Goal: Navigation & Orientation: Find specific page/section

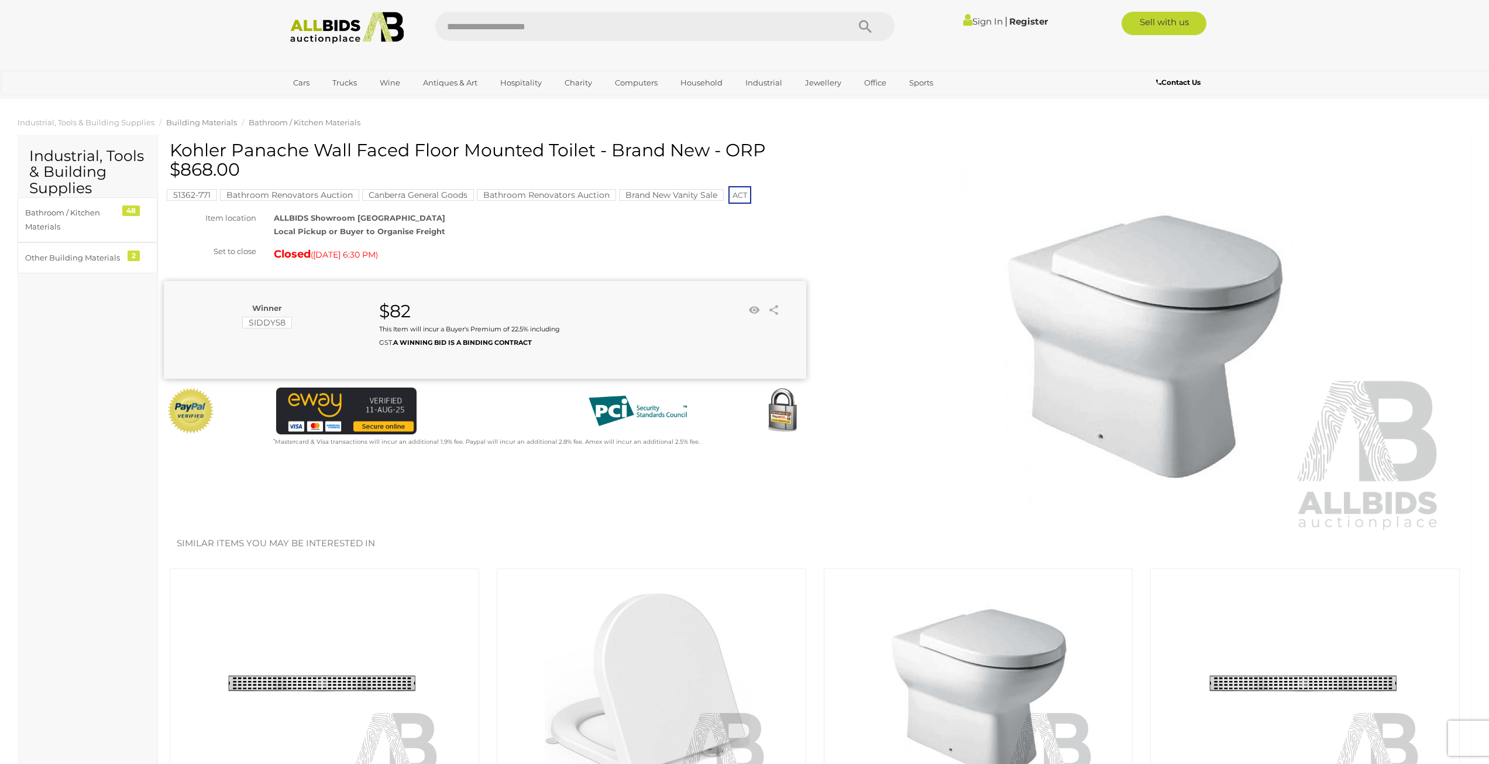
click at [213, 121] on span "Building Materials" at bounding box center [201, 122] width 71 height 9
click at [276, 120] on span "Bathroom / Kitchen Materials" at bounding box center [305, 122] width 112 height 9
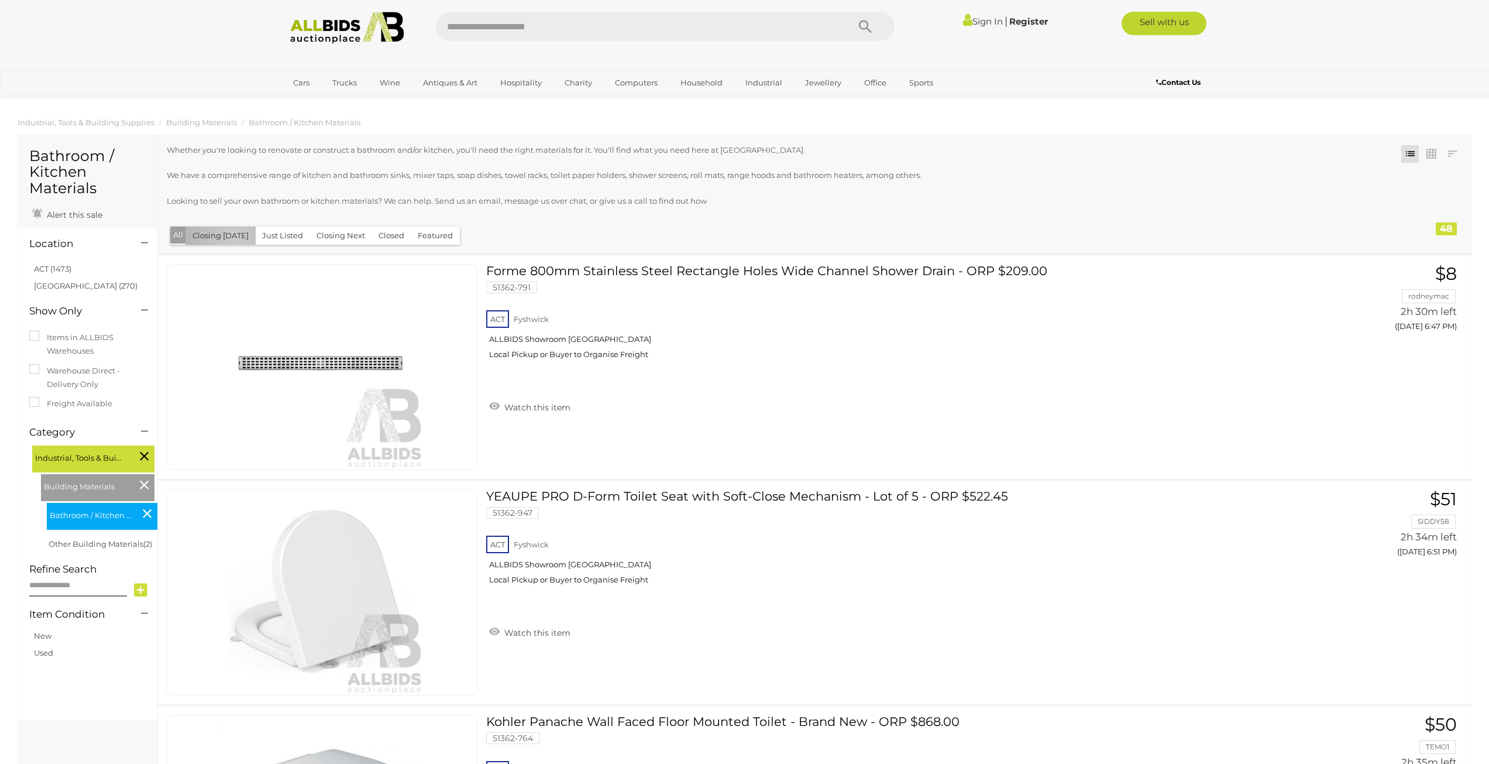
click at [233, 235] on button "Closing [DATE]" at bounding box center [220, 235] width 70 height 18
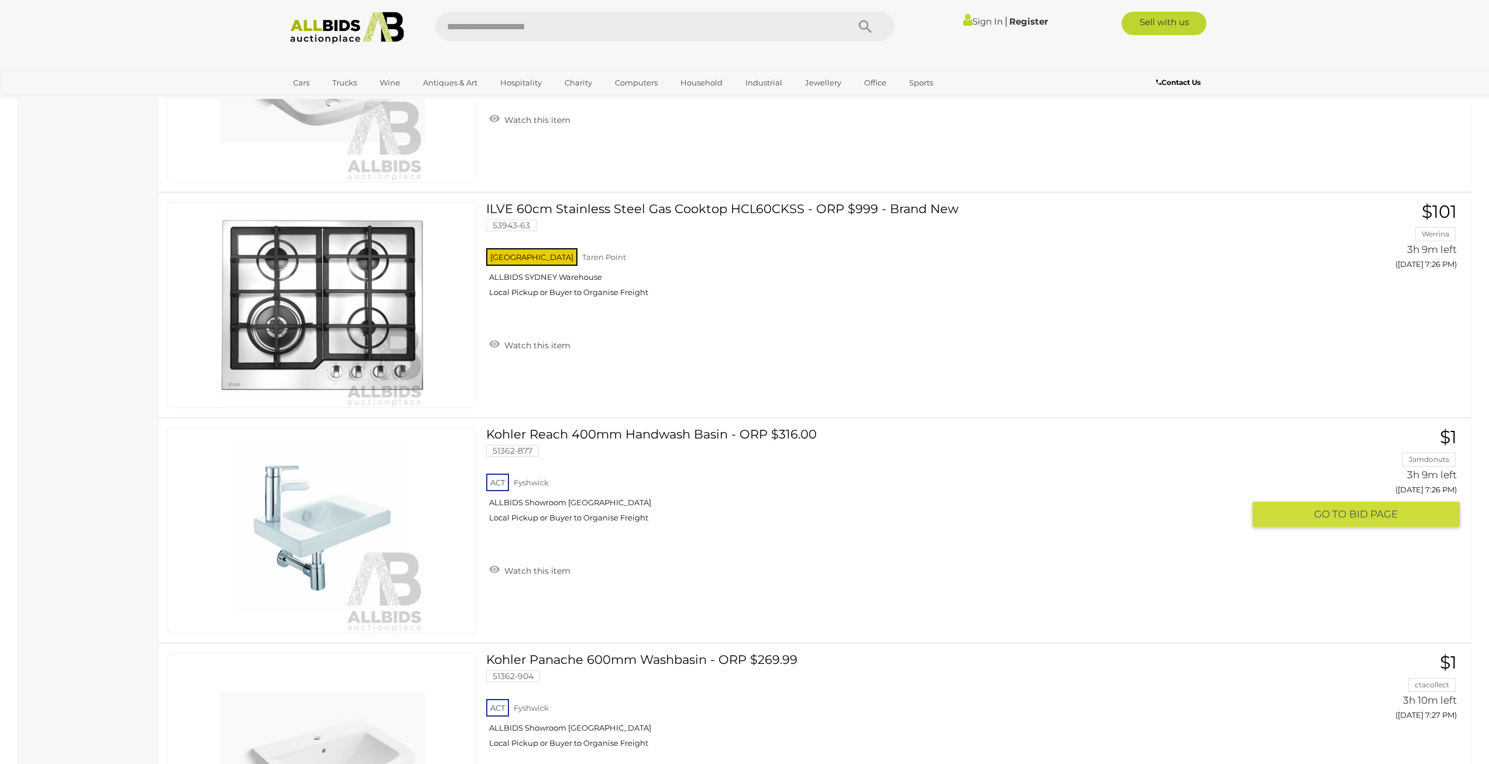
scroll to position [3452, 0]
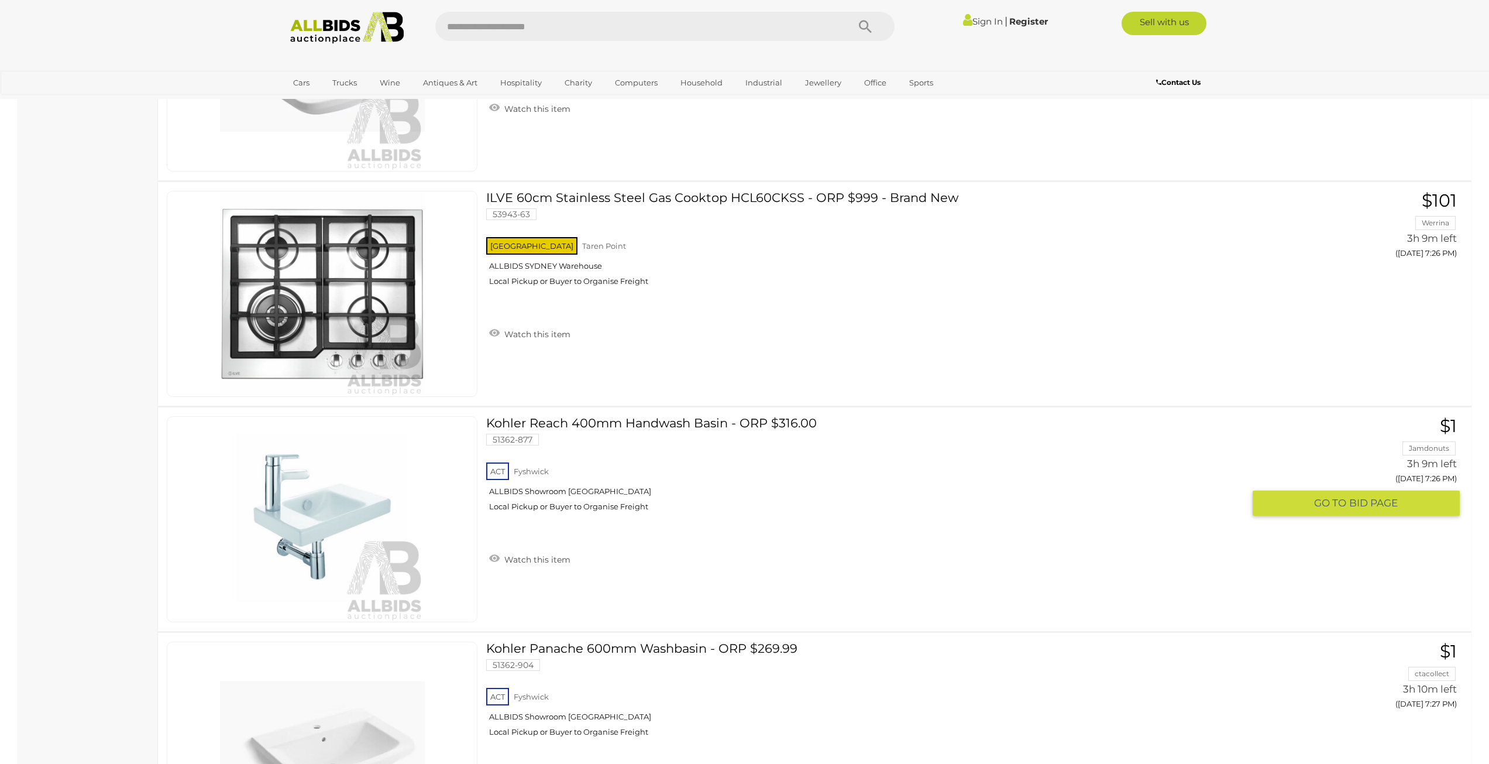
drag, startPoint x: 832, startPoint y: 643, endPoint x: 728, endPoint y: 606, distance: 110.1
click at [728, 606] on div "Kohler Reach 400mm Handwash Basin - ORP $316.00 51362-877 ACT Fyshwick ALLBIDS …" at bounding box center [814, 519] width 1331 height 224
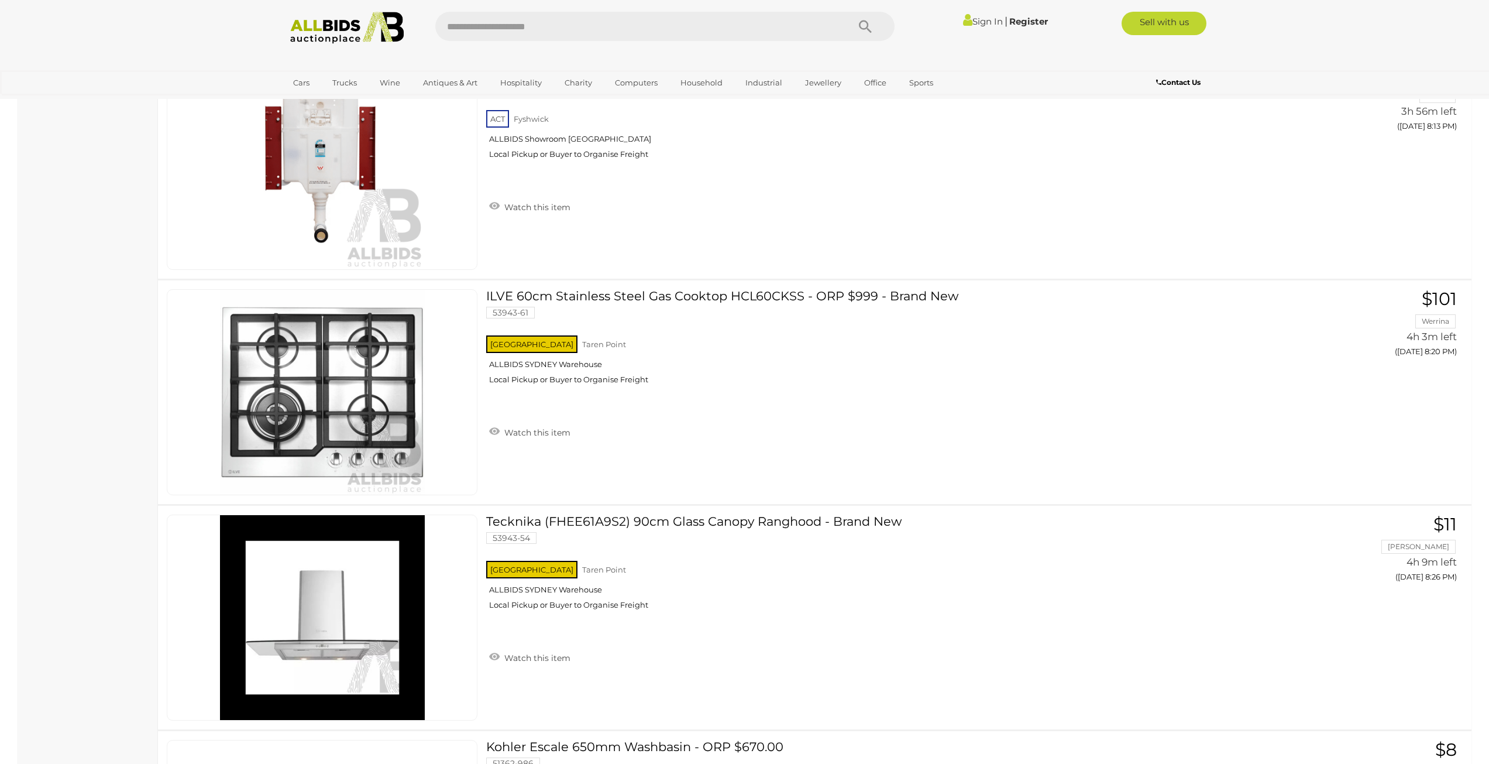
scroll to position [7139, 0]
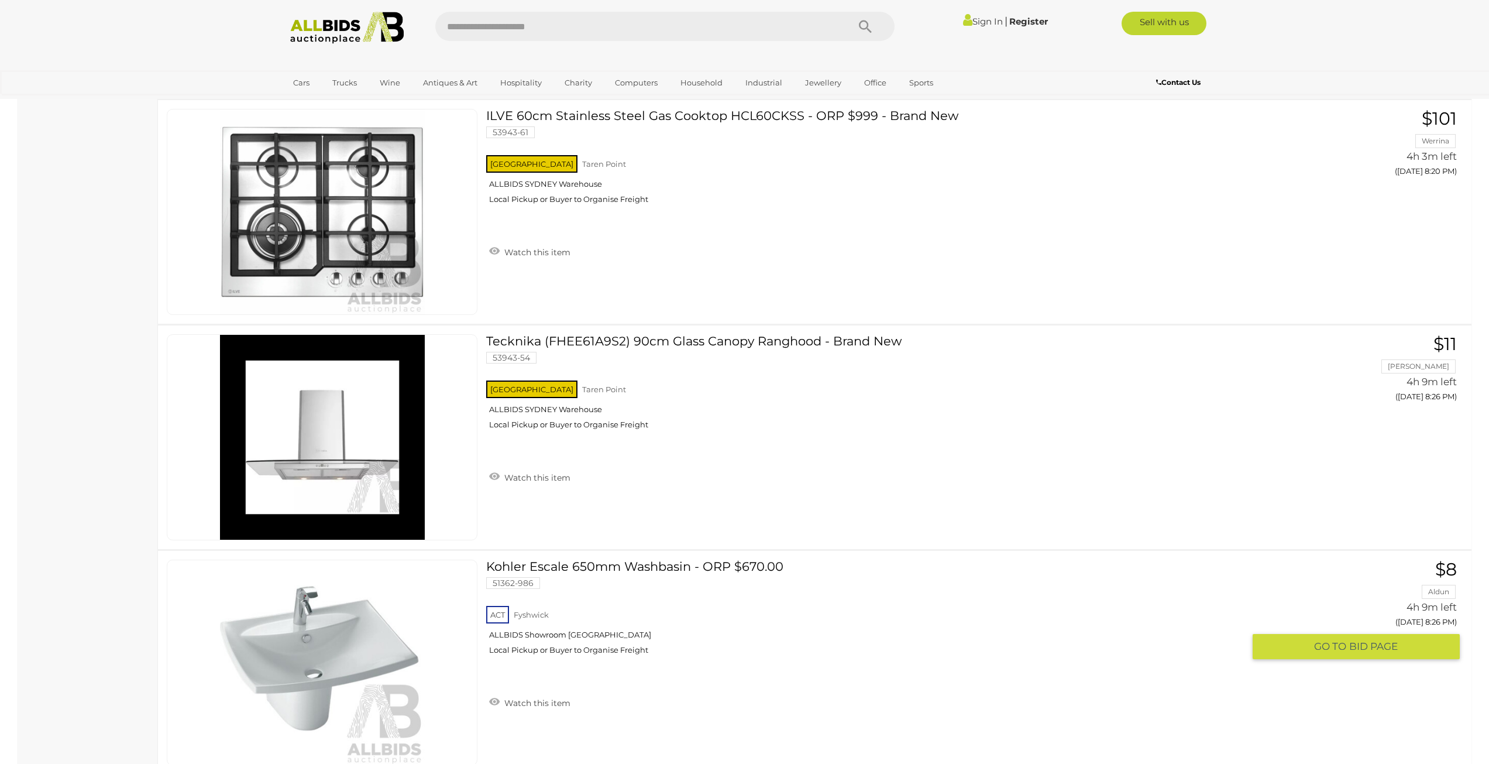
drag, startPoint x: 778, startPoint y: 675, endPoint x: 788, endPoint y: 651, distance: 26.2
drag, startPoint x: 100, startPoint y: 658, endPoint x: 102, endPoint y: 650, distance: 9.0
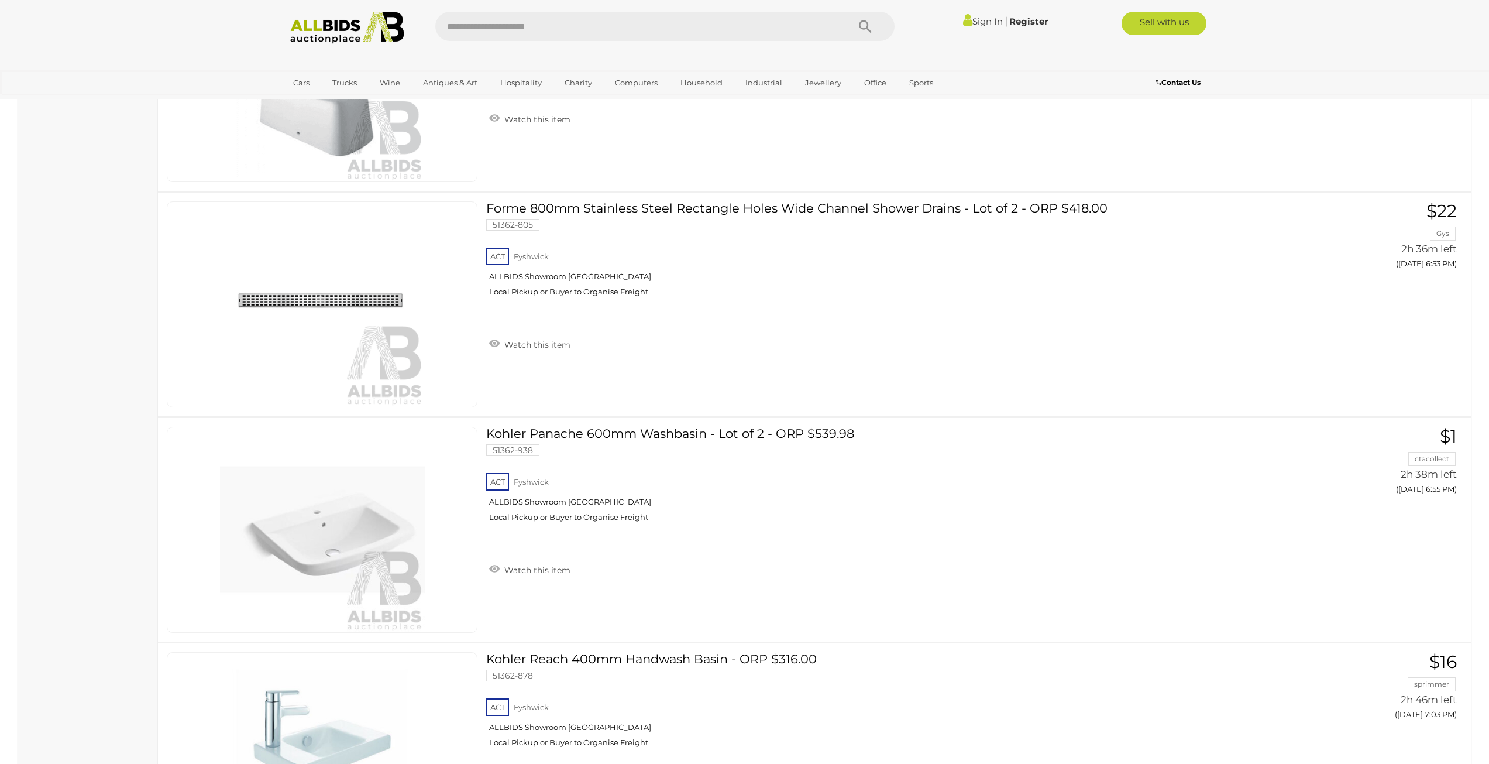
scroll to position [0, 0]
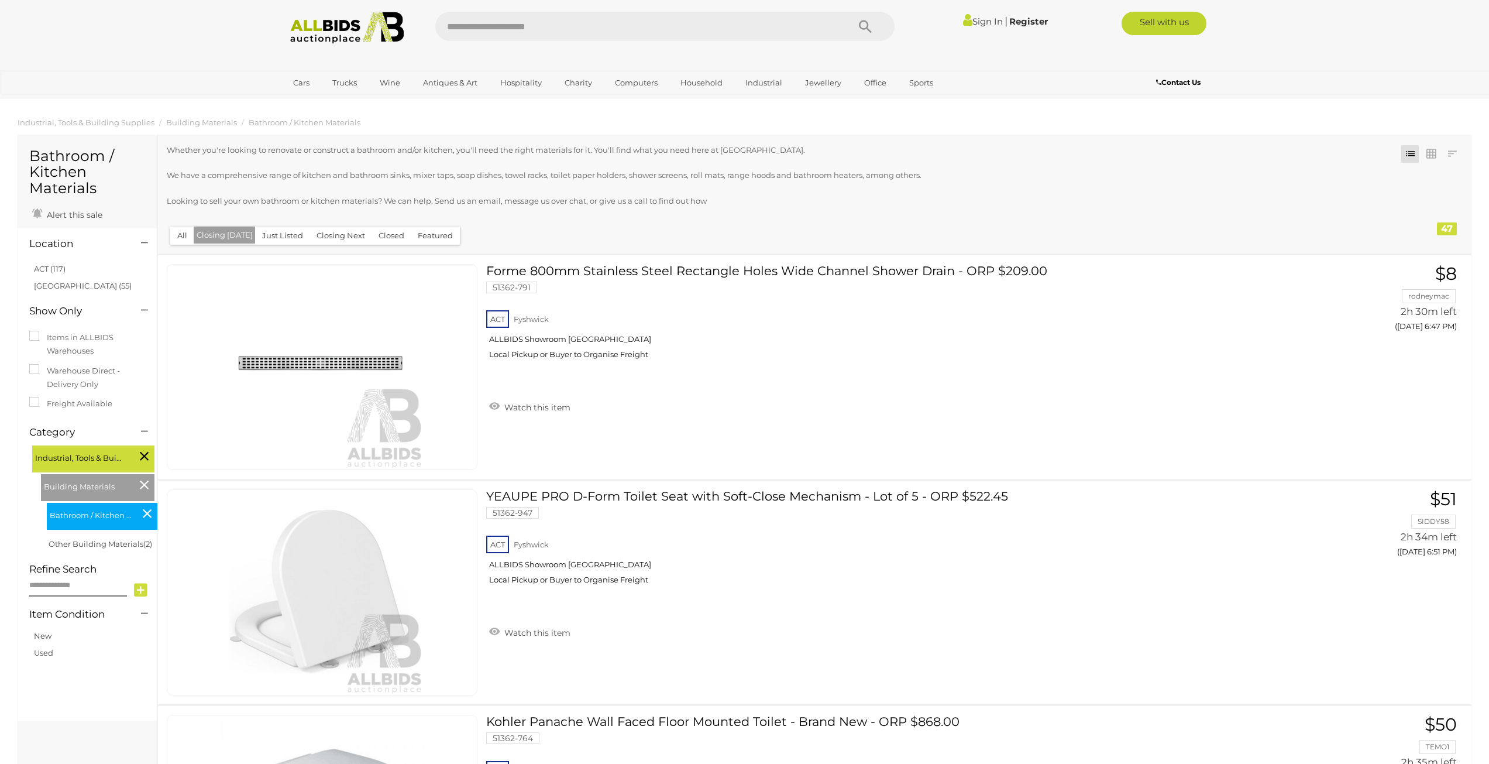
click at [321, 28] on img at bounding box center [347, 28] width 127 height 32
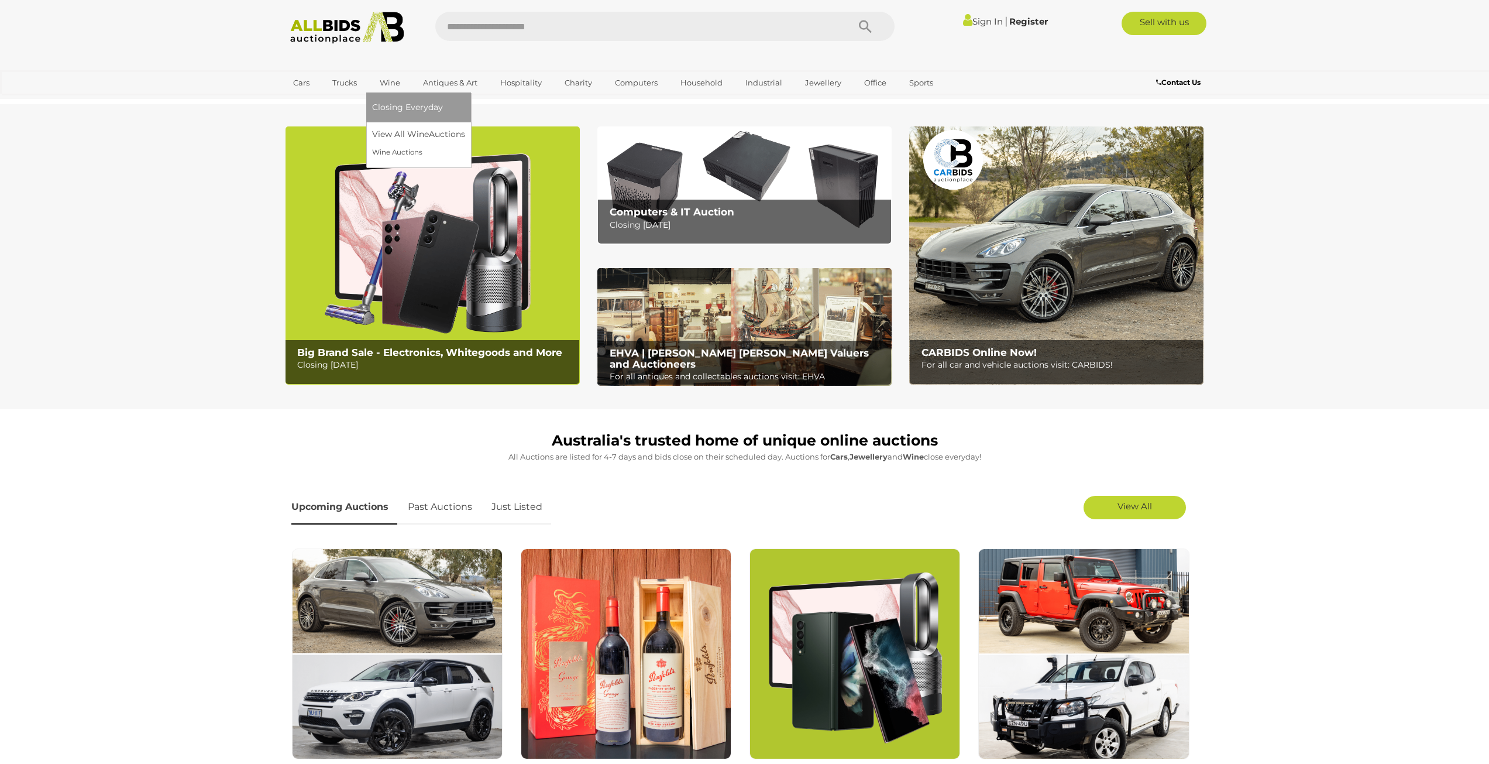
click at [393, 82] on link "Wine" at bounding box center [390, 82] width 36 height 19
click at [419, 139] on link "View All Wine Auctions" at bounding box center [421, 134] width 98 height 18
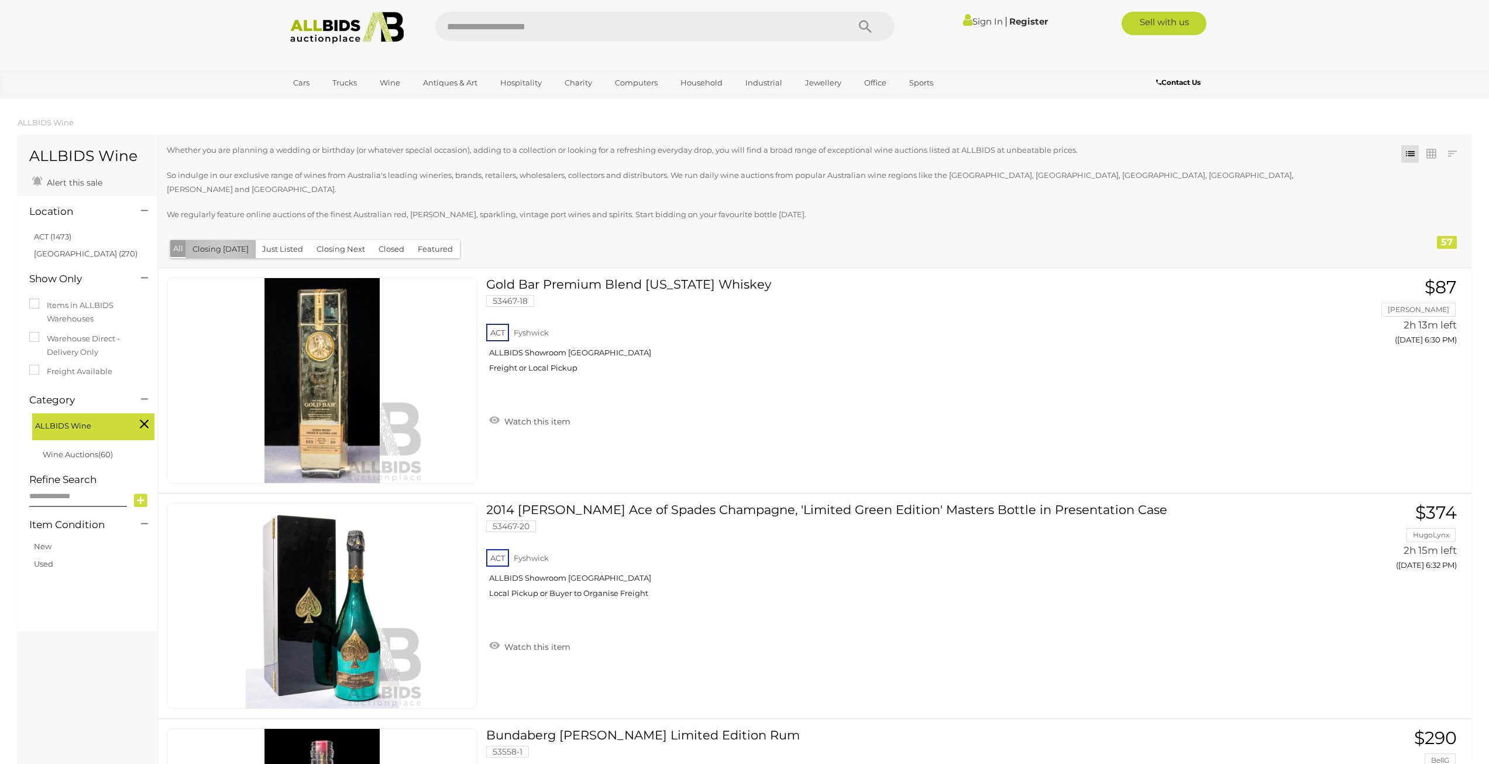
click at [222, 240] on button "Closing Today" at bounding box center [220, 249] width 70 height 18
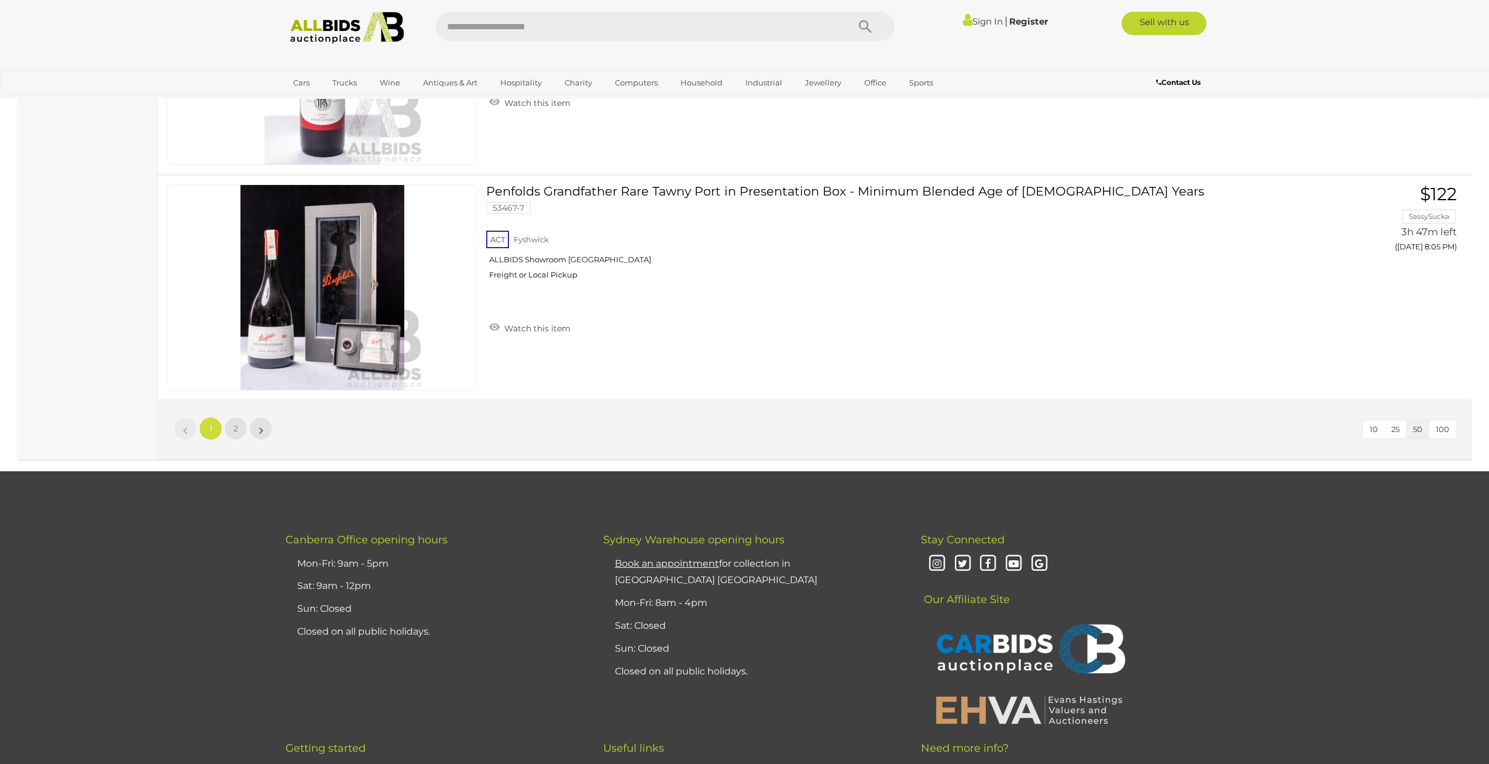
scroll to position [11118, 0]
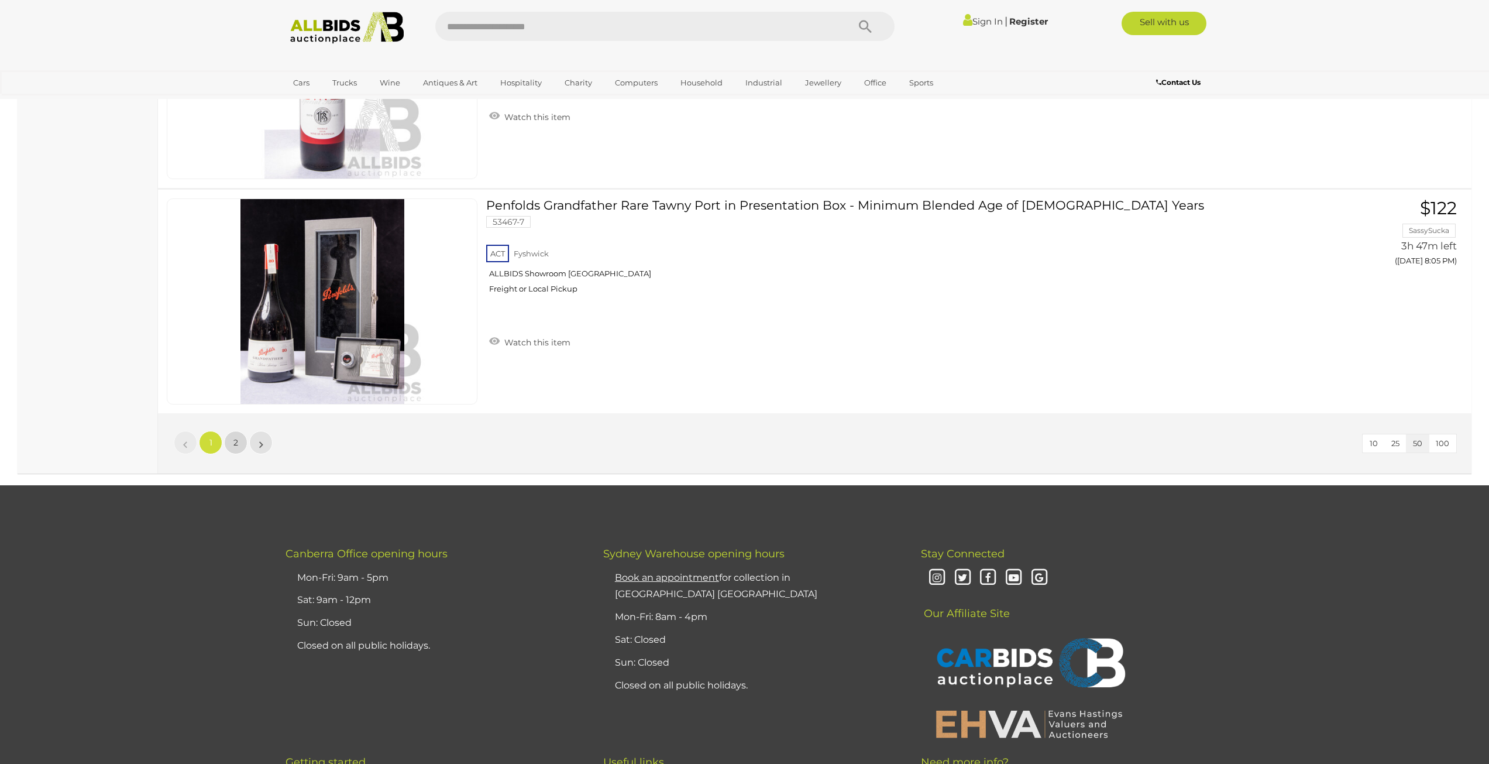
click at [238, 438] on link "2" at bounding box center [235, 442] width 23 height 23
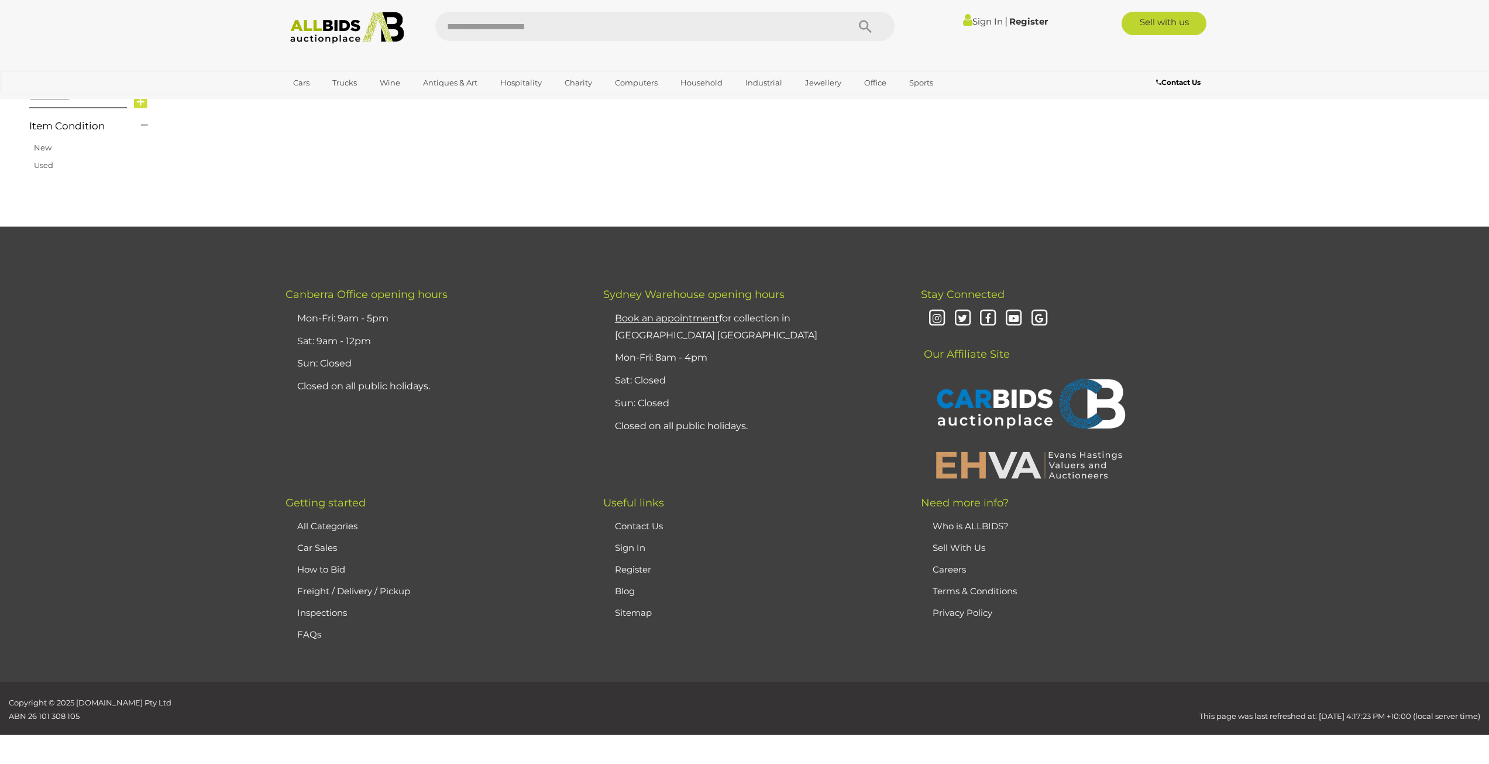
scroll to position [136, 0]
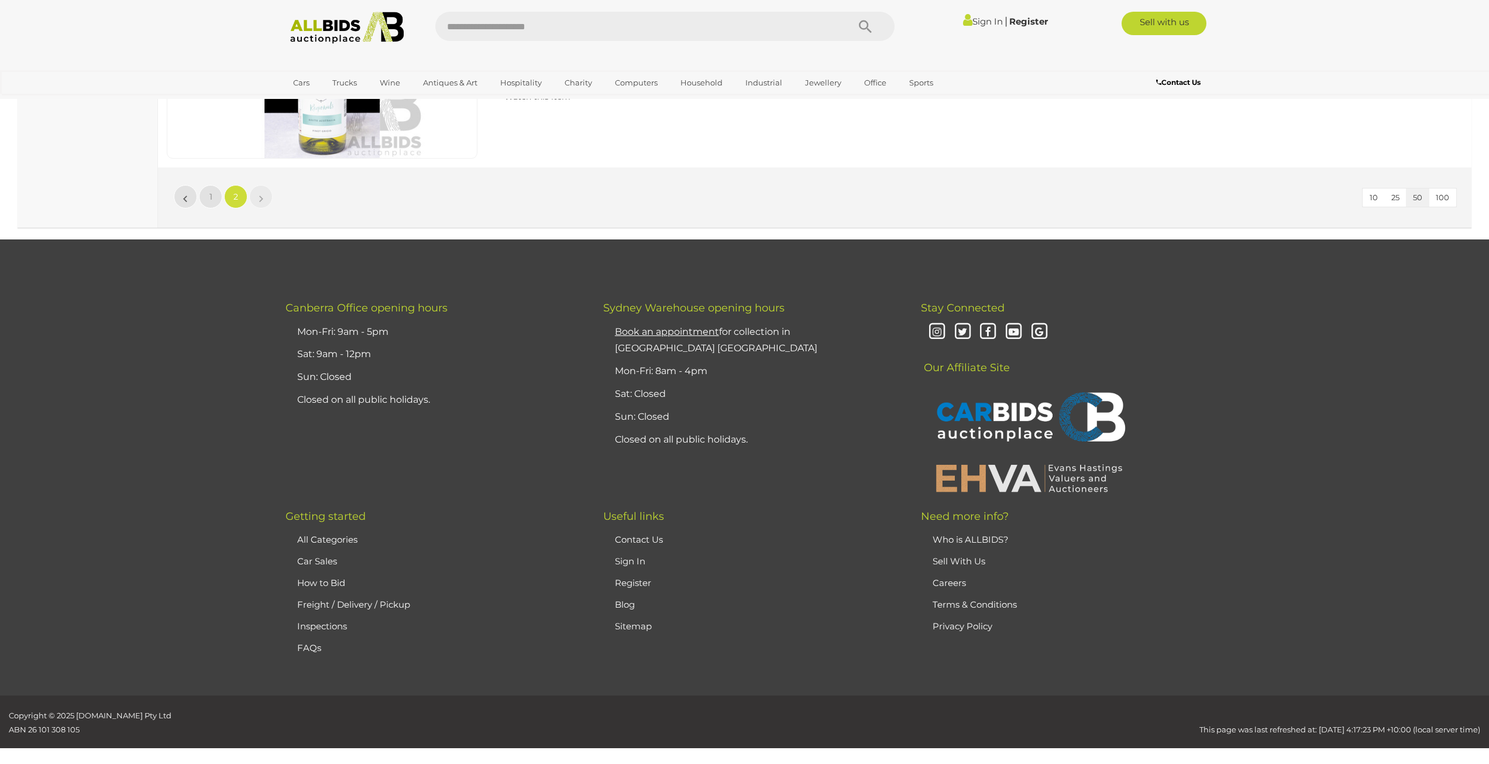
scroll to position [249, 0]
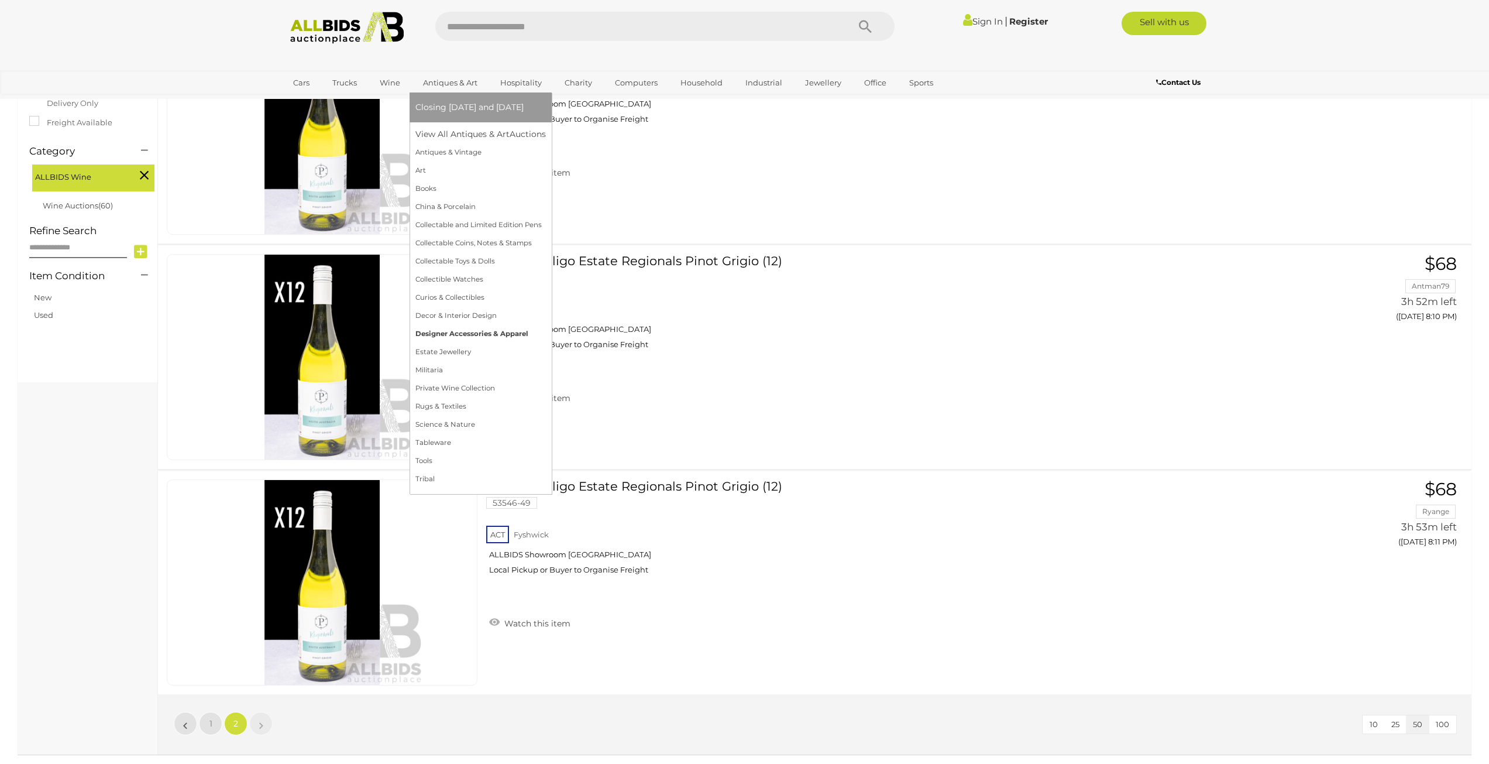
click at [462, 335] on link "Designer Accessories & Apparel" at bounding box center [480, 334] width 130 height 18
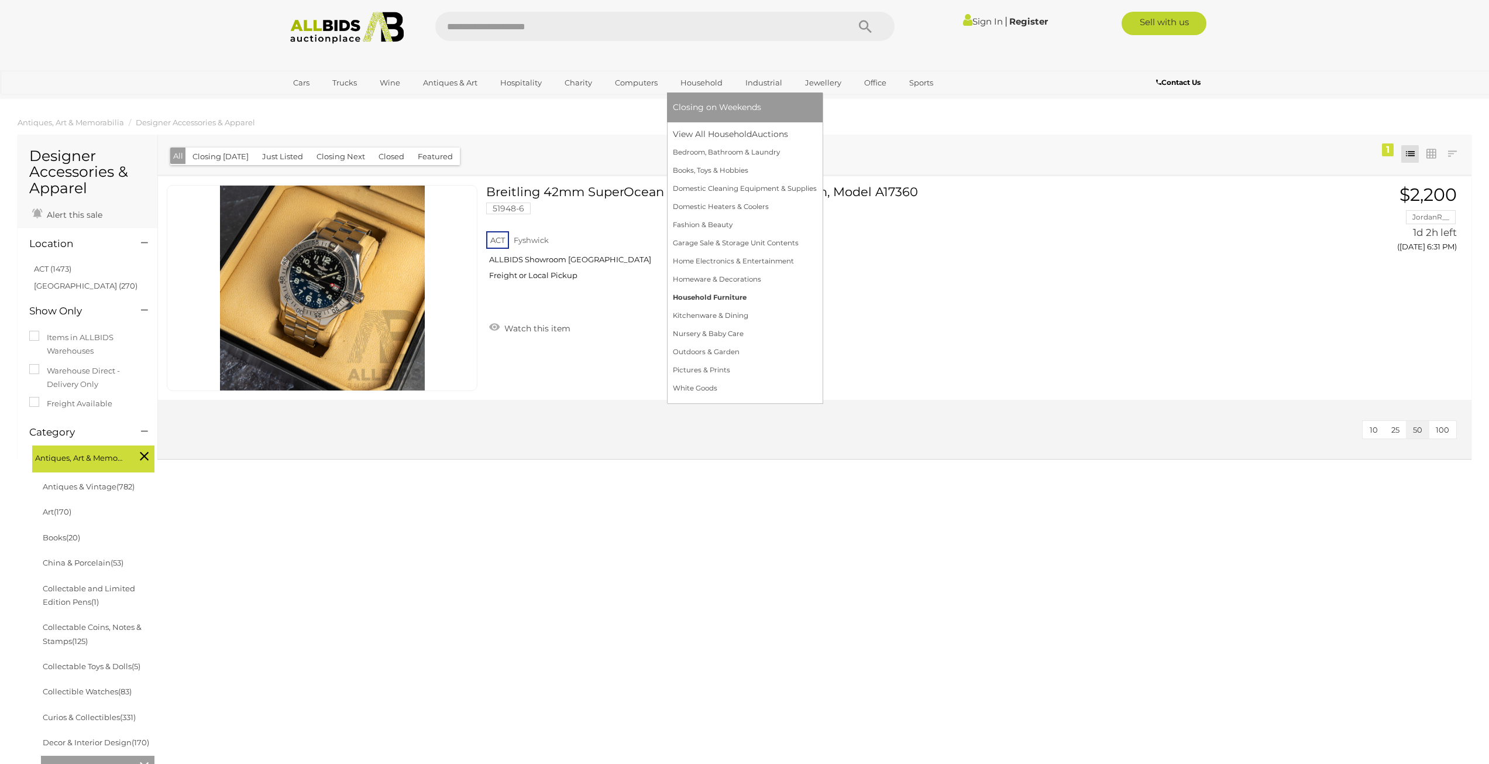
click at [735, 294] on link "Household Furniture" at bounding box center [745, 297] width 144 height 18
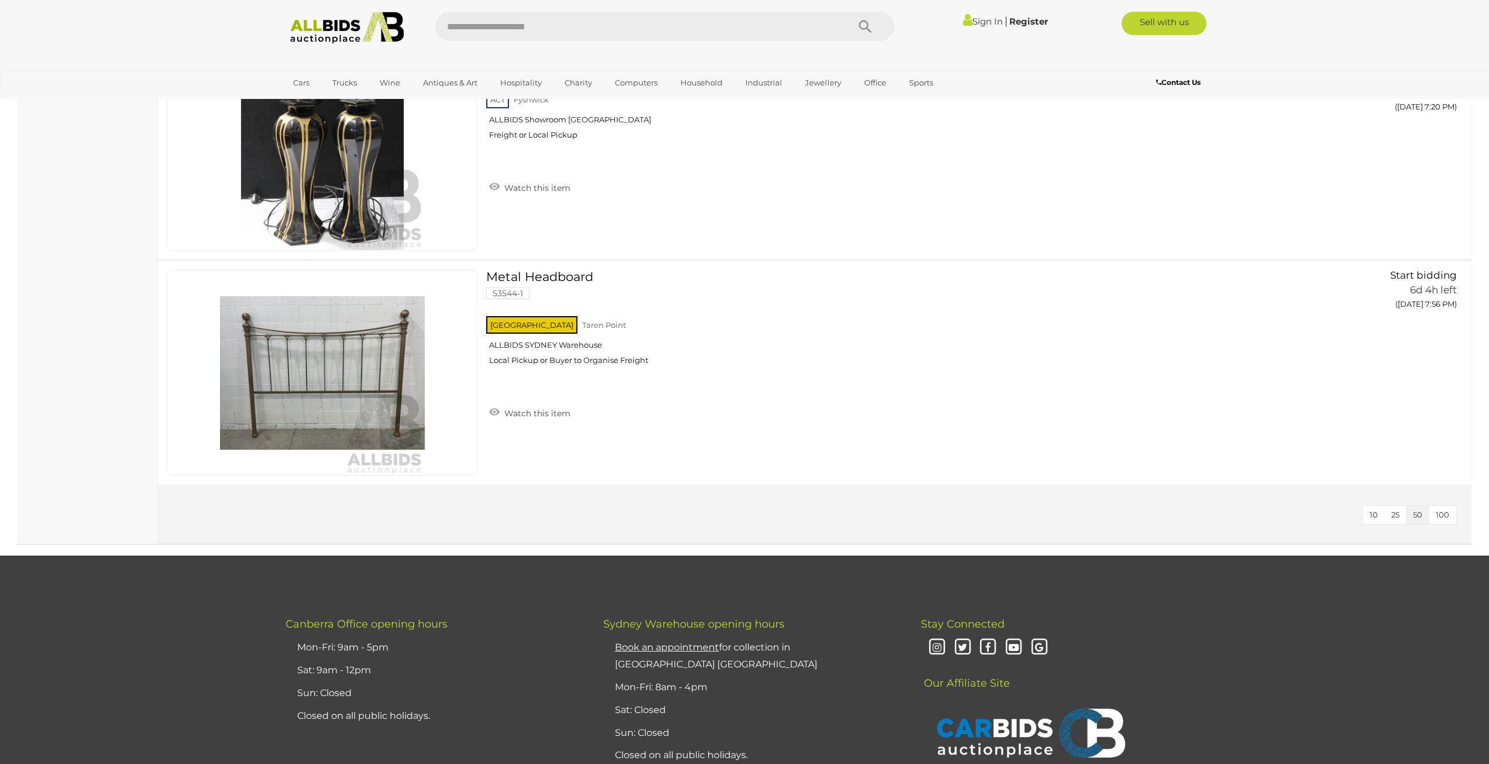
scroll to position [1521, 0]
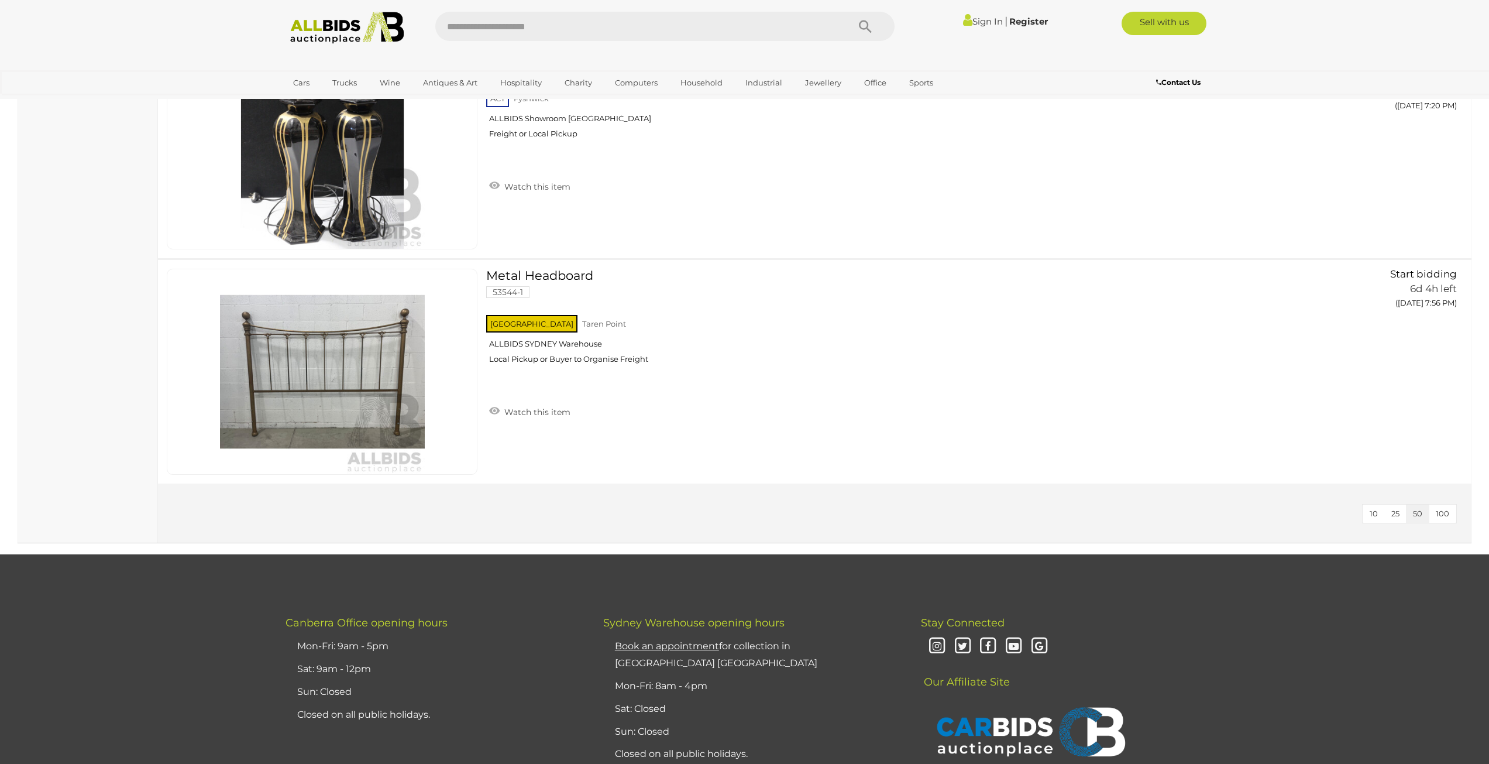
drag, startPoint x: 789, startPoint y: 523, endPoint x: 891, endPoint y: 284, distance: 259.8
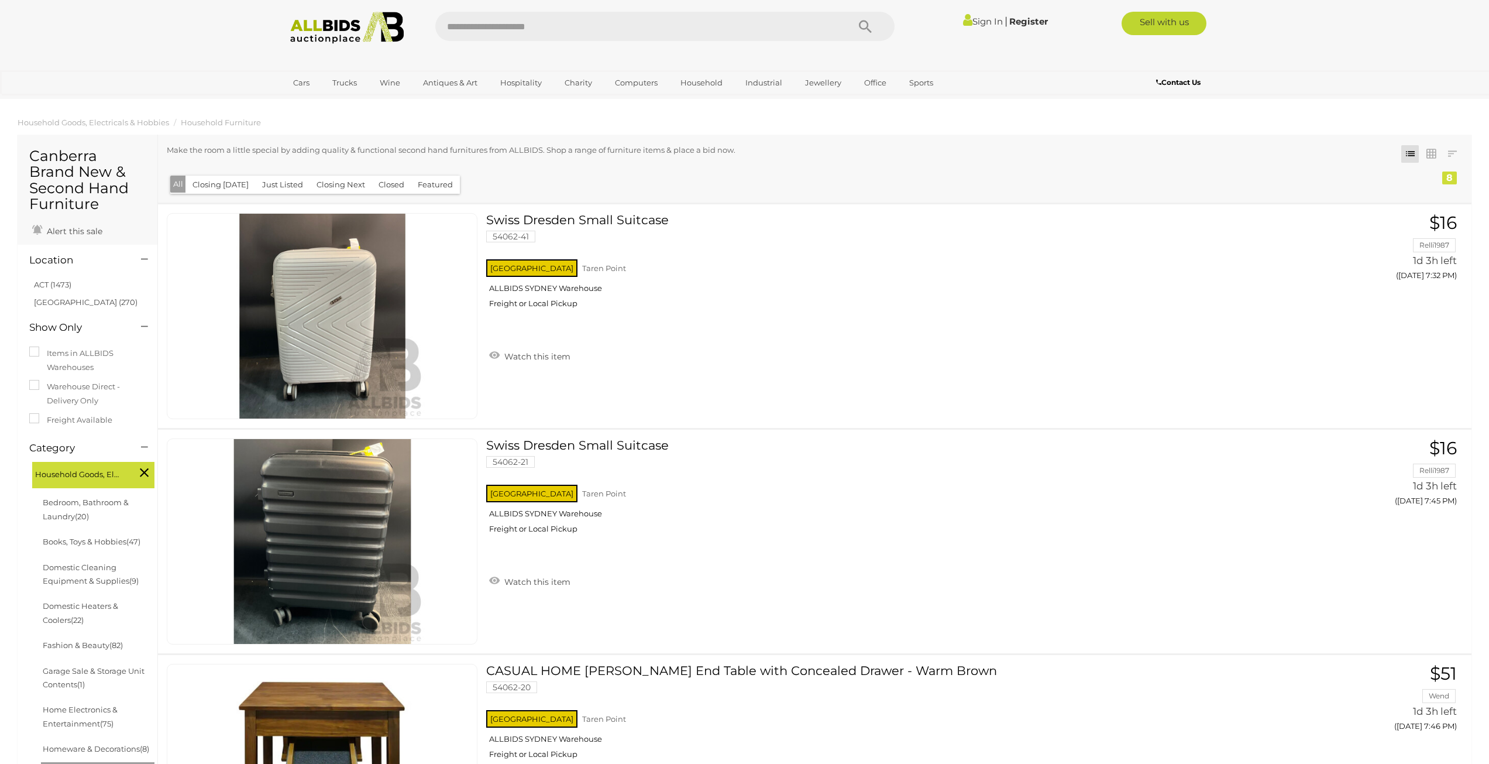
click at [778, 29] on input "text" at bounding box center [635, 26] width 401 height 29
type input "**********"
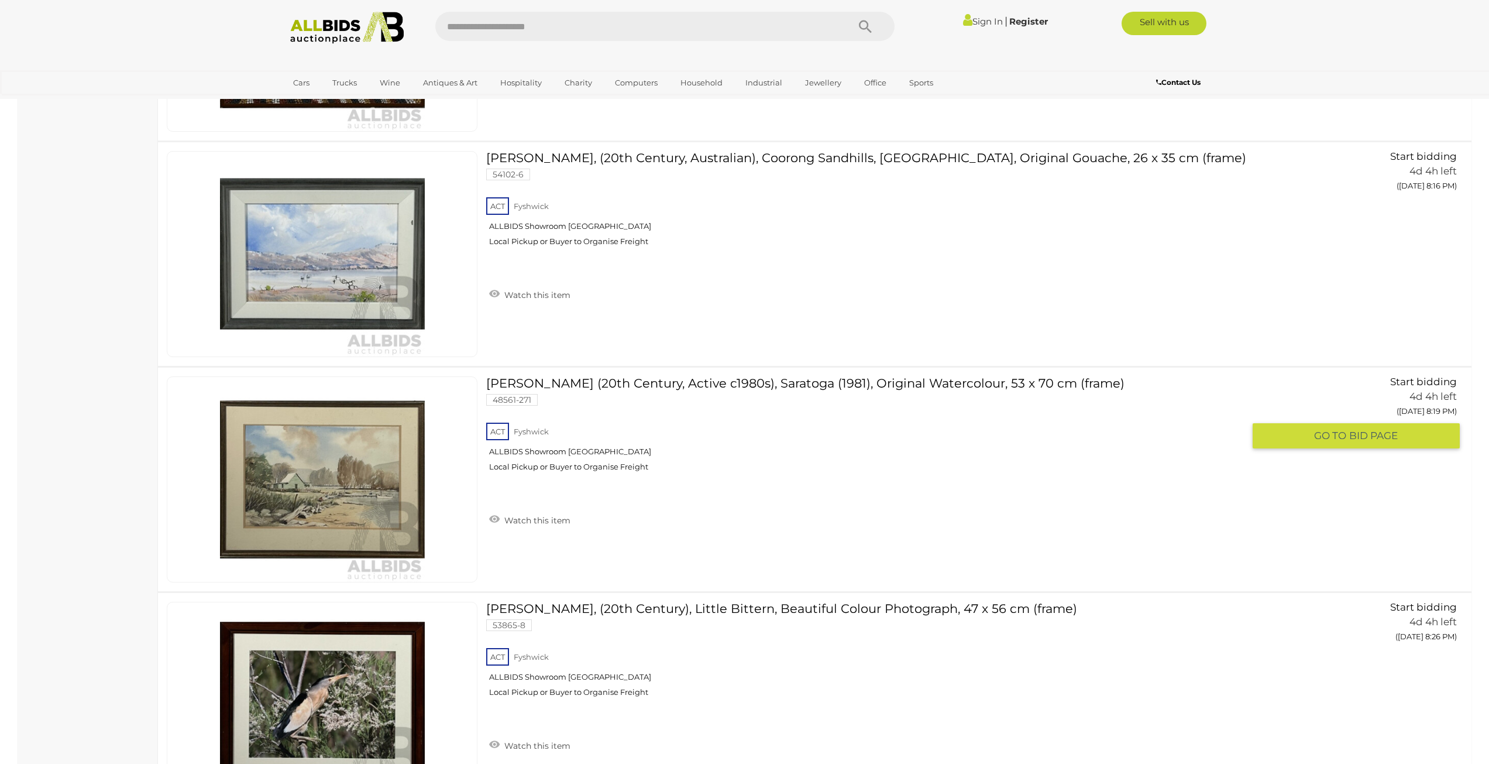
scroll to position [8543, 0]
